Goal: Go to known website: Access a specific website the user already knows

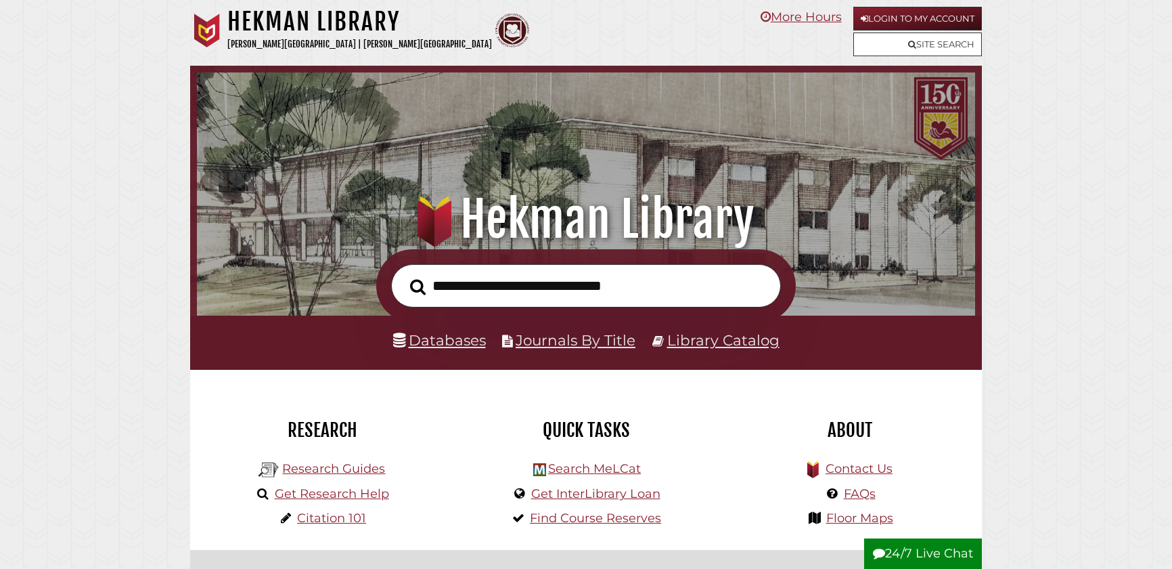
scroll to position [257, 772]
click at [531, 281] on input "text" at bounding box center [586, 286] width 390 height 44
click at [944, 16] on link "Login to My Account" at bounding box center [918, 19] width 129 height 24
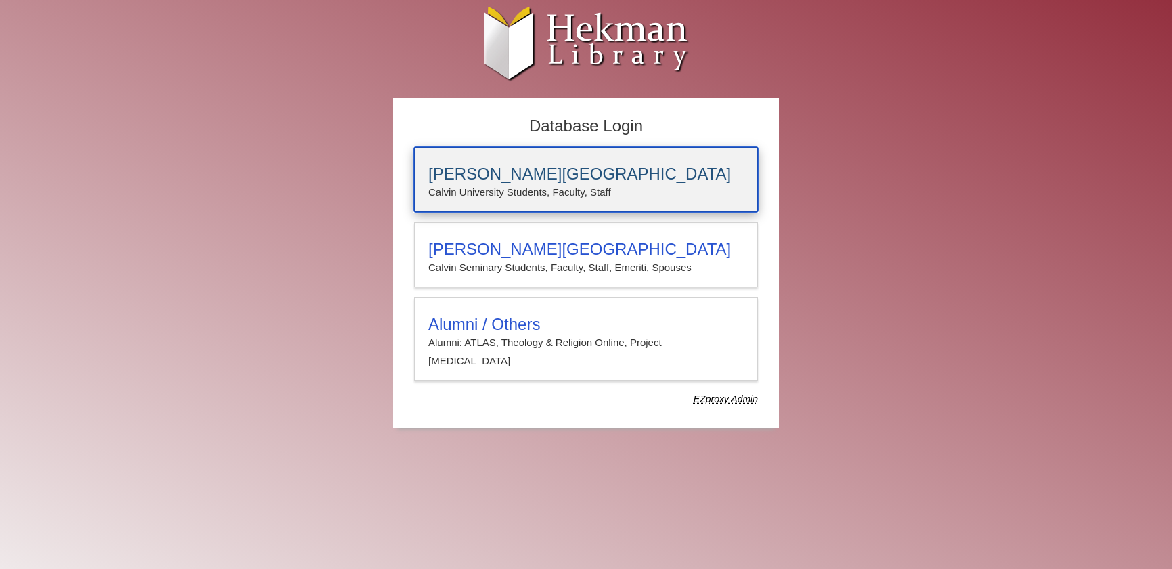
click at [578, 173] on h3 "[PERSON_NAME][GEOGRAPHIC_DATA]" at bounding box center [585, 173] width 315 height 19
